Goal: Check status: Check status

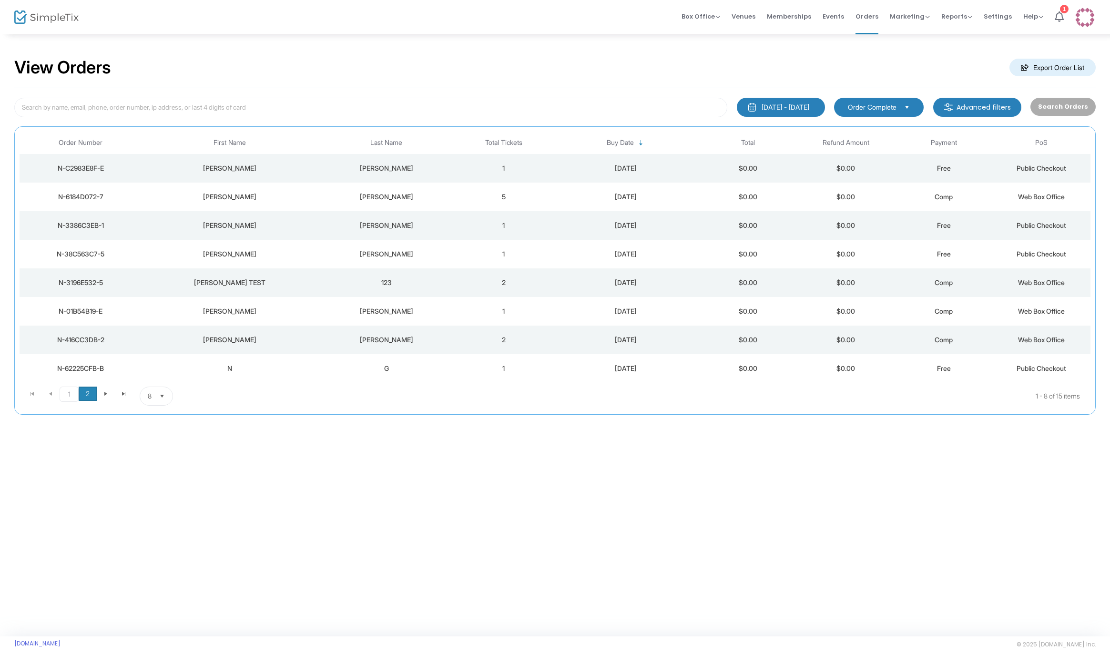
click at [91, 395] on span "2" at bounding box center [88, 393] width 18 height 14
click at [69, 368] on span "1" at bounding box center [69, 365] width 18 height 14
click at [300, 484] on div "View Orders Export Order List [DATE] - [DATE] Last 30 Days [DATE] [DATE] This w…" at bounding box center [555, 334] width 1110 height 603
click at [207, 169] on div "[PERSON_NAME]" at bounding box center [229, 168] width 171 height 10
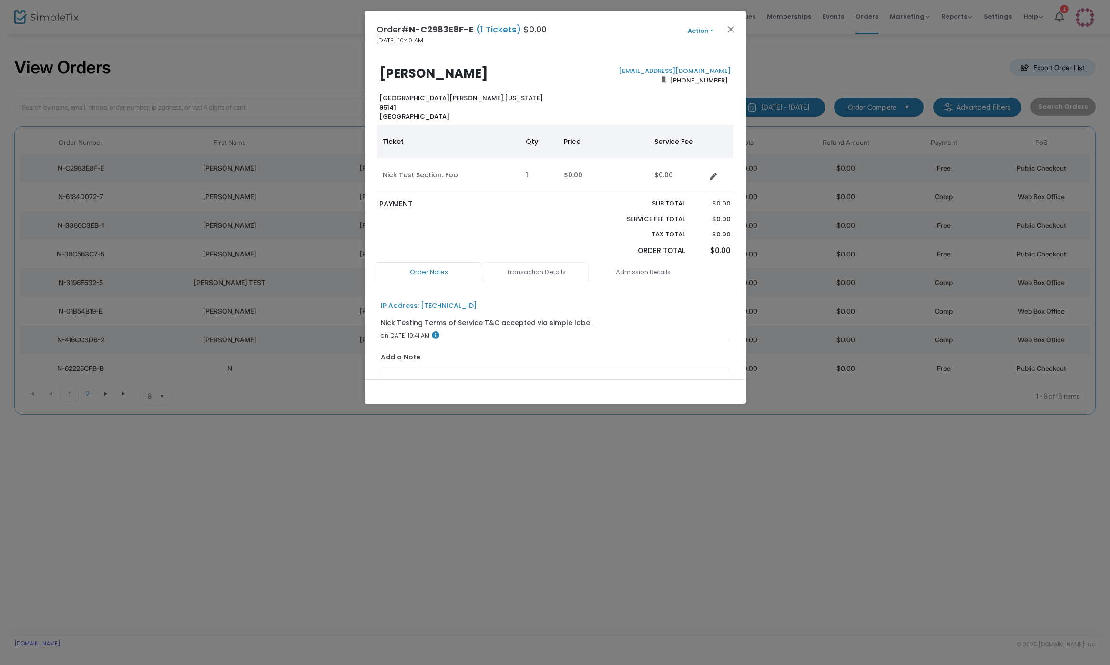
scroll to position [62, 0]
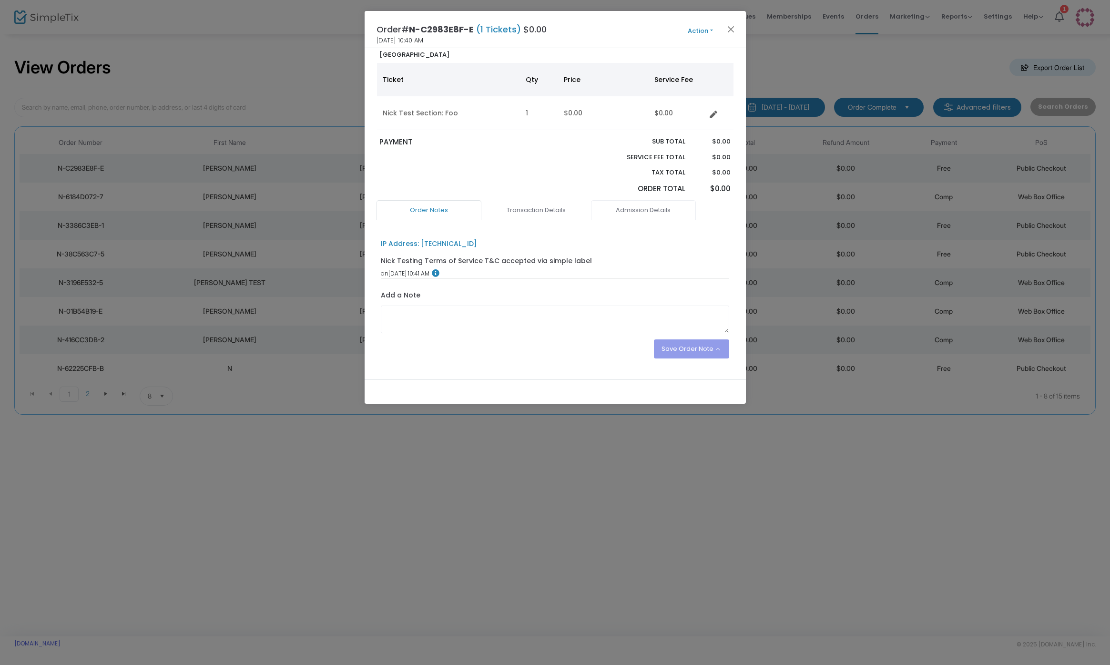
click at [633, 202] on link "Admission Details" at bounding box center [643, 210] width 105 height 20
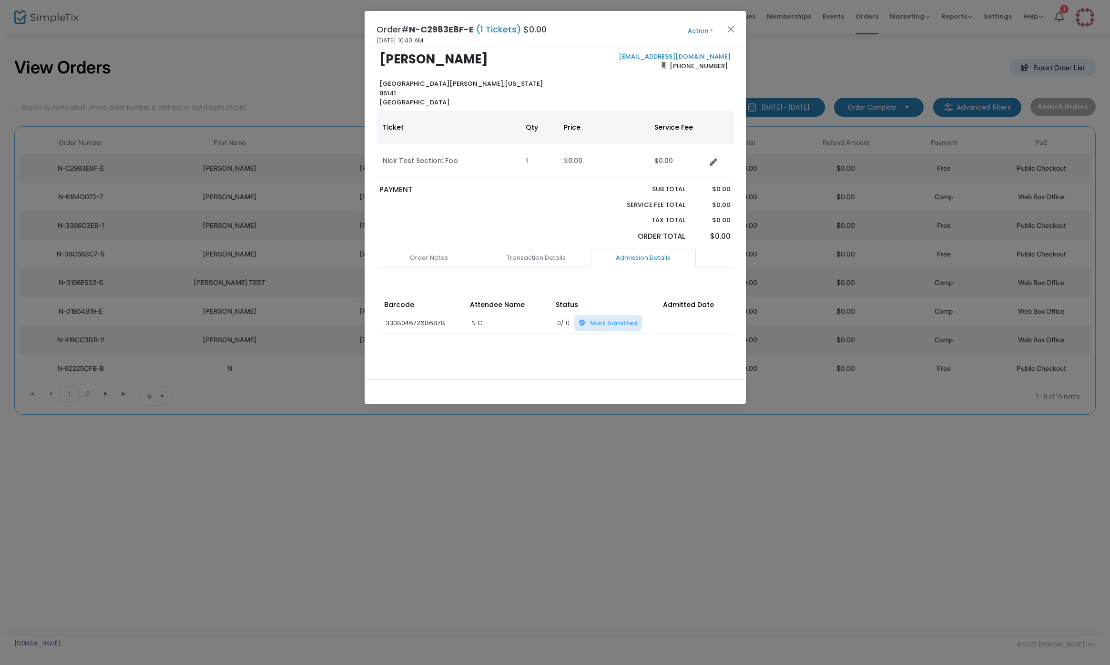
click at [410, 313] on td "330804672686878" at bounding box center [424, 323] width 86 height 20
copy td "330804672686878"
click at [731, 26] on button "Close" at bounding box center [730, 29] width 12 height 12
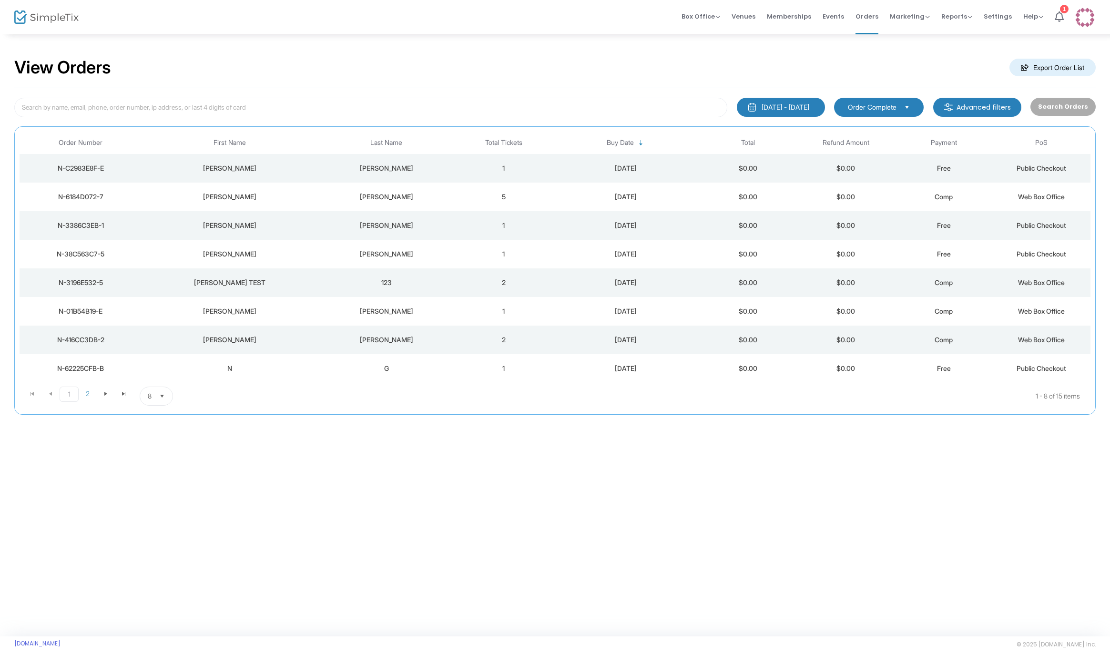
click at [263, 171] on div "[PERSON_NAME]" at bounding box center [229, 168] width 171 height 10
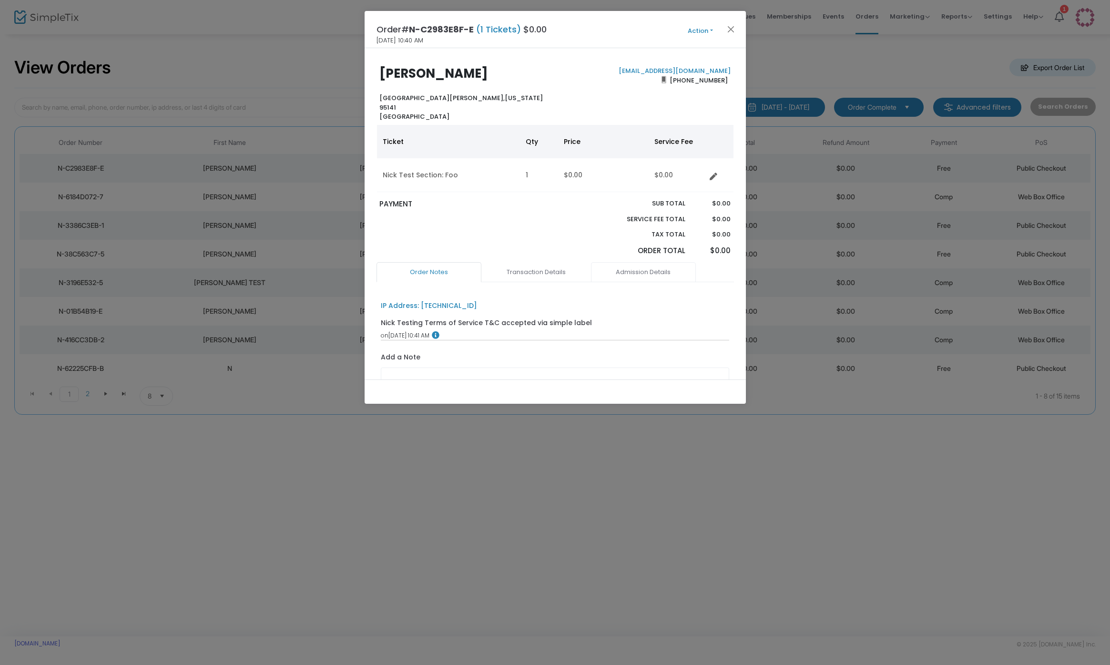
click at [636, 270] on link "Admission Details" at bounding box center [643, 272] width 105 height 20
click at [731, 30] on button "Close" at bounding box center [730, 29] width 12 height 12
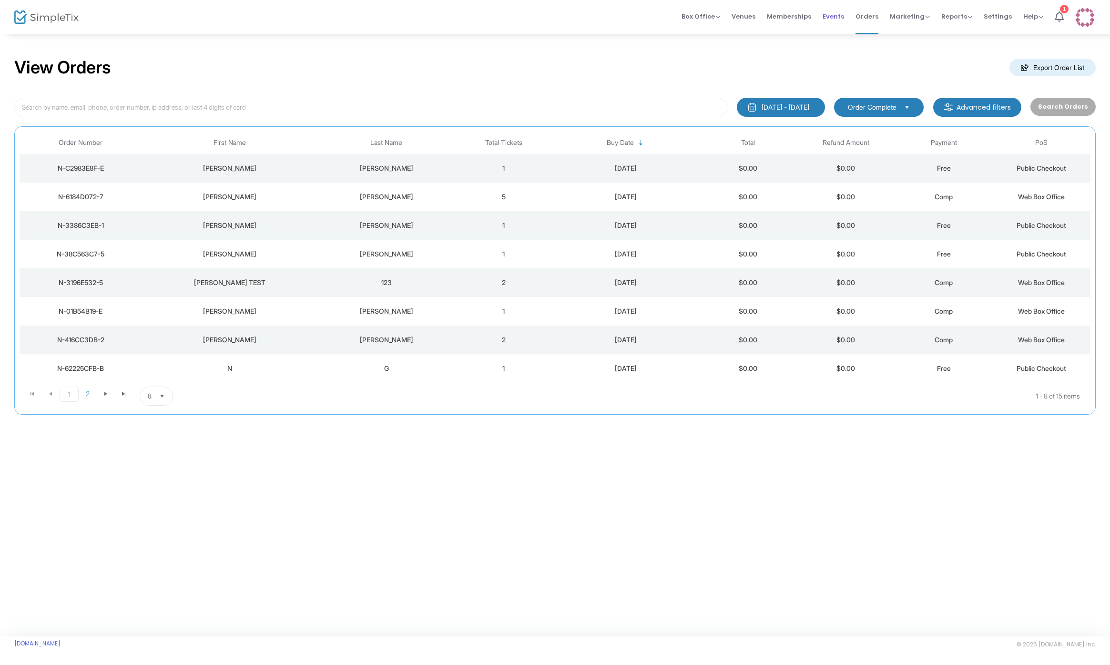
click at [830, 17] on span "Events" at bounding box center [832, 16] width 21 height 24
